Goal: Obtain resource: Download file/media

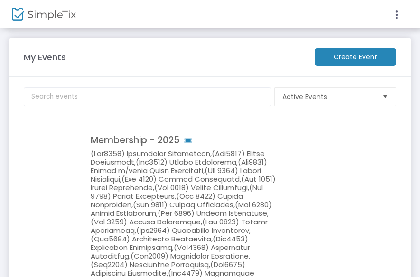
scroll to position [43, 0]
